Goal: Obtain resource: Obtain resource

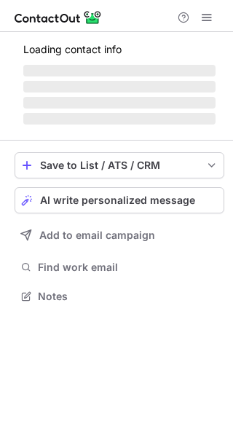
scroll to position [328, 233]
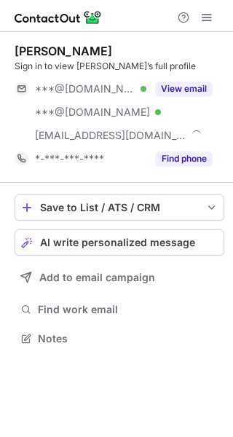
scroll to position [328, 233]
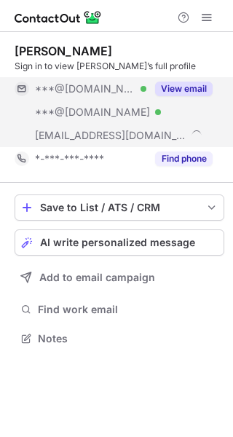
click at [179, 82] on button "View email" at bounding box center [184, 89] width 58 height 15
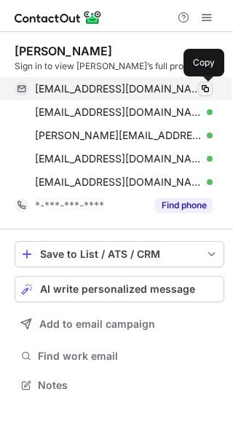
click at [206, 87] on span at bounding box center [205, 89] width 12 height 12
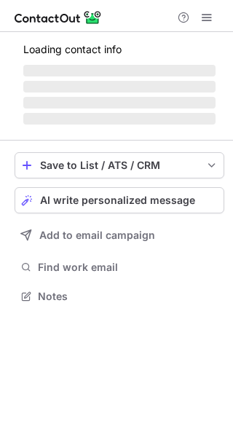
scroll to position [305, 233]
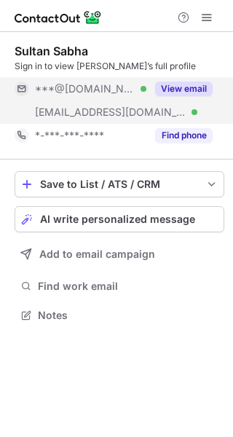
click at [178, 90] on button "View email" at bounding box center [184, 89] width 58 height 15
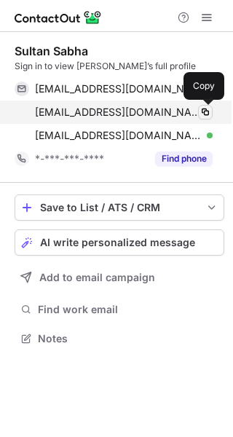
click at [205, 109] on span at bounding box center [205, 112] width 12 height 12
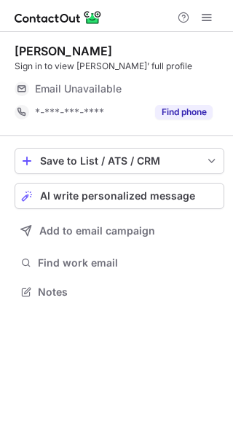
scroll to position [286, 233]
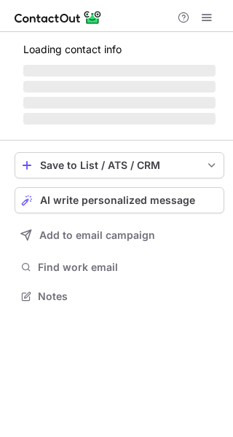
scroll to position [282, 233]
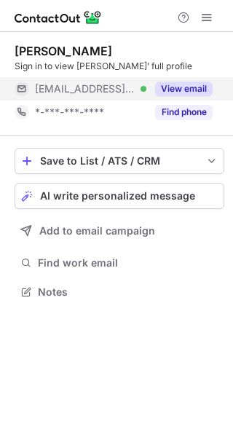
click at [178, 91] on button "View email" at bounding box center [184, 89] width 58 height 15
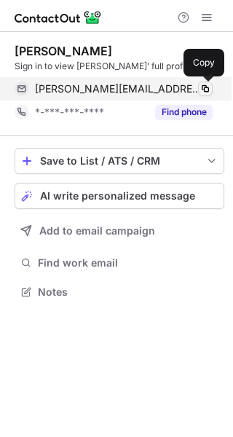
click at [202, 90] on span at bounding box center [205, 89] width 12 height 12
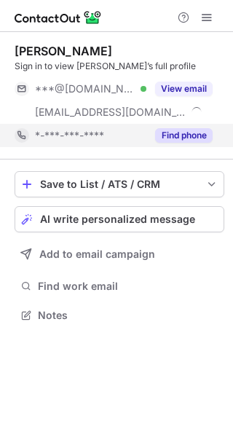
scroll to position [305, 233]
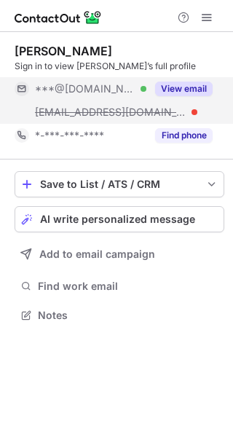
click at [166, 90] on button "View email" at bounding box center [184, 89] width 58 height 15
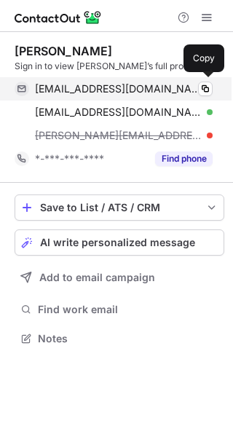
scroll to position [328, 233]
click at [206, 90] on span at bounding box center [205, 89] width 12 height 12
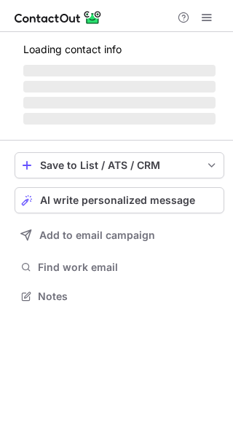
scroll to position [305, 233]
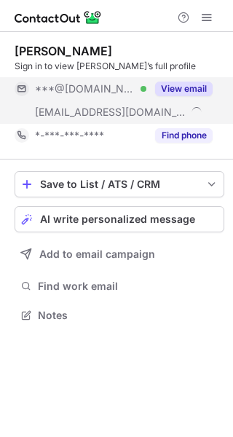
click at [182, 87] on button "View email" at bounding box center [184, 89] width 58 height 15
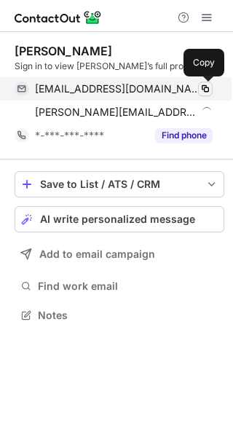
click at [204, 87] on span at bounding box center [205, 89] width 12 height 12
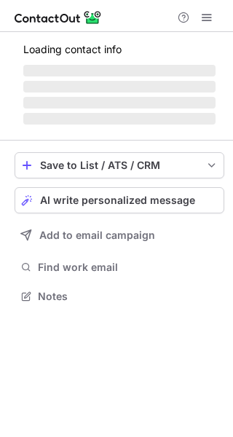
scroll to position [305, 233]
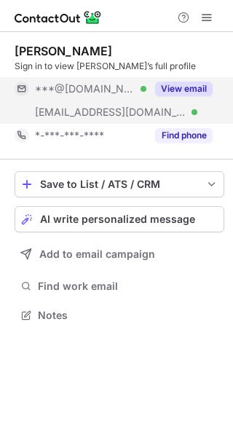
click at [180, 90] on button "View email" at bounding box center [184, 89] width 58 height 15
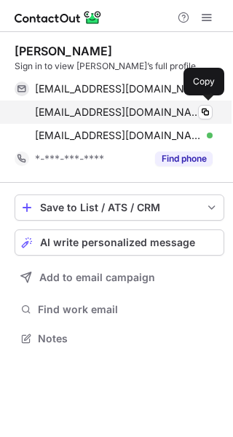
scroll to position [328, 233]
click at [205, 114] on span at bounding box center [205, 112] width 12 height 12
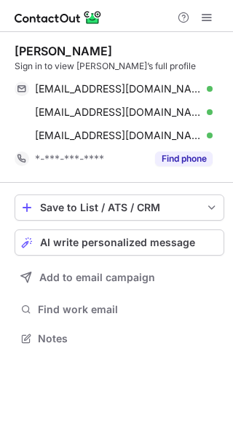
scroll to position [328, 233]
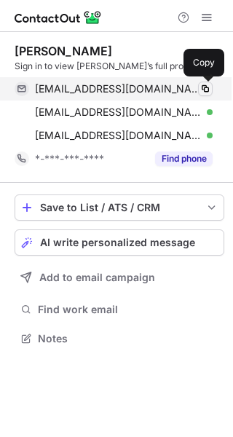
click at [205, 89] on span at bounding box center [205, 89] width 12 height 12
